Goal: Task Accomplishment & Management: Use online tool/utility

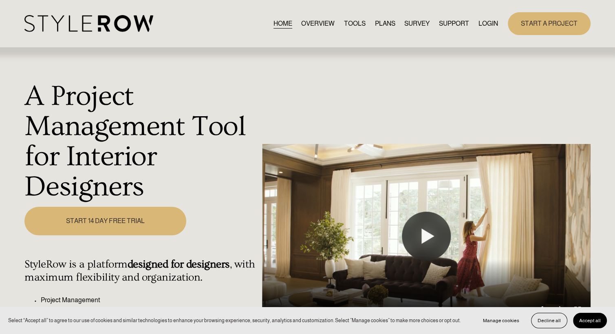
click at [489, 26] on link "LOGIN" at bounding box center [489, 23] width 20 height 11
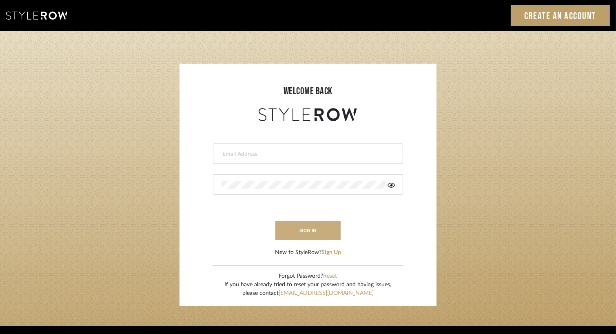
type input "Damian@studiodb.com"
click at [306, 234] on button "sign in" at bounding box center [307, 230] width 65 height 19
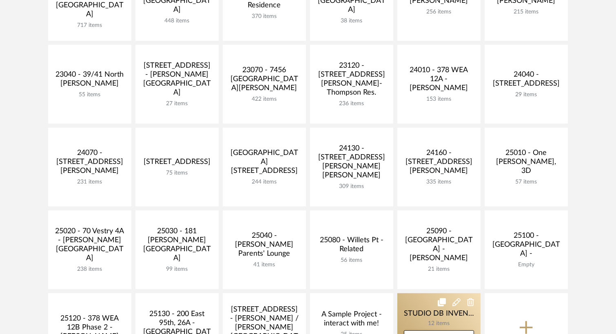
scroll to position [326, 0]
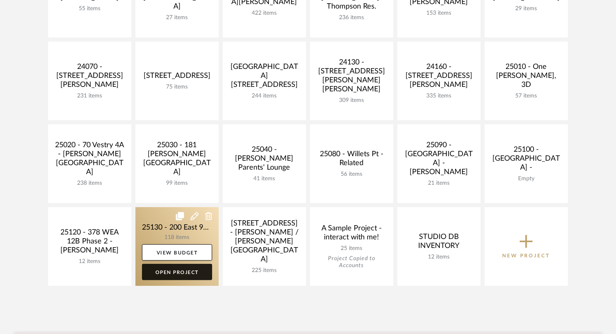
click at [181, 275] on link "Open Project" at bounding box center [177, 272] width 70 height 16
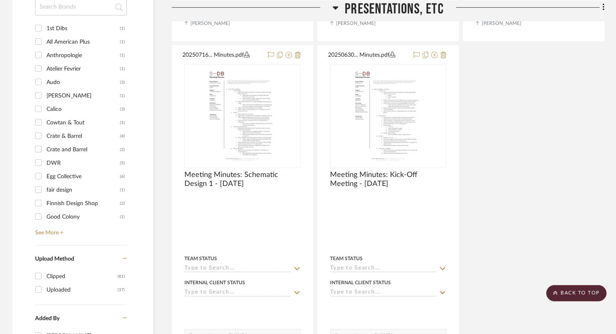
scroll to position [897, 0]
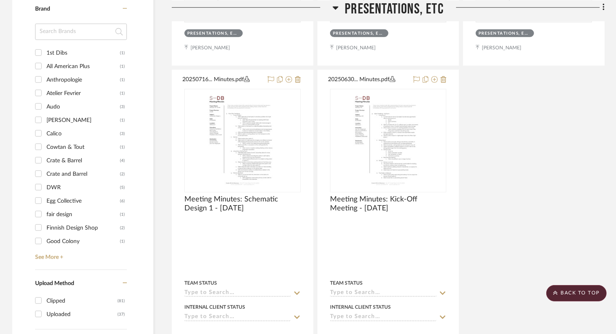
click at [53, 29] on input at bounding box center [81, 32] width 92 height 16
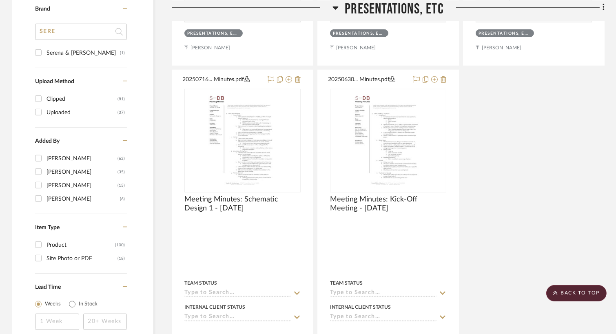
type input "SERE"
click at [50, 49] on div "Serena & Lily" at bounding box center [82, 52] width 73 height 13
click at [45, 49] on input "Serena & Lily (1)" at bounding box center [38, 52] width 13 height 13
checkbox input "true"
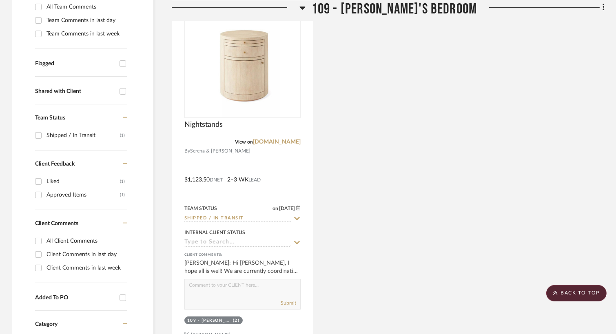
scroll to position [255, 0]
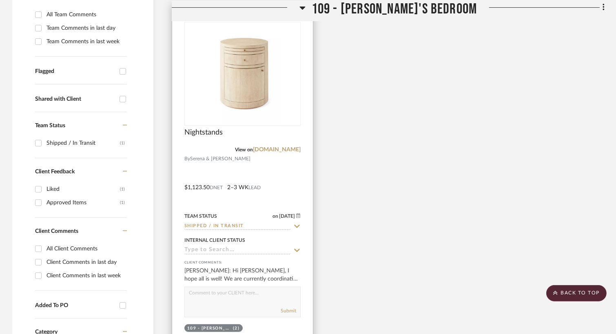
click at [228, 158] on div at bounding box center [242, 181] width 141 height 357
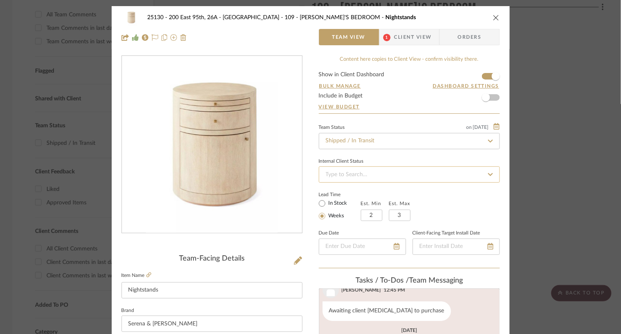
scroll to position [85, 0]
click at [398, 40] on span "Client View" at bounding box center [413, 37] width 38 height 16
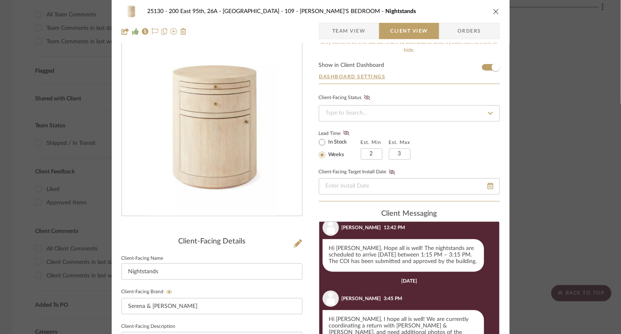
scroll to position [0, 0]
